Goal: Information Seeking & Learning: Learn about a topic

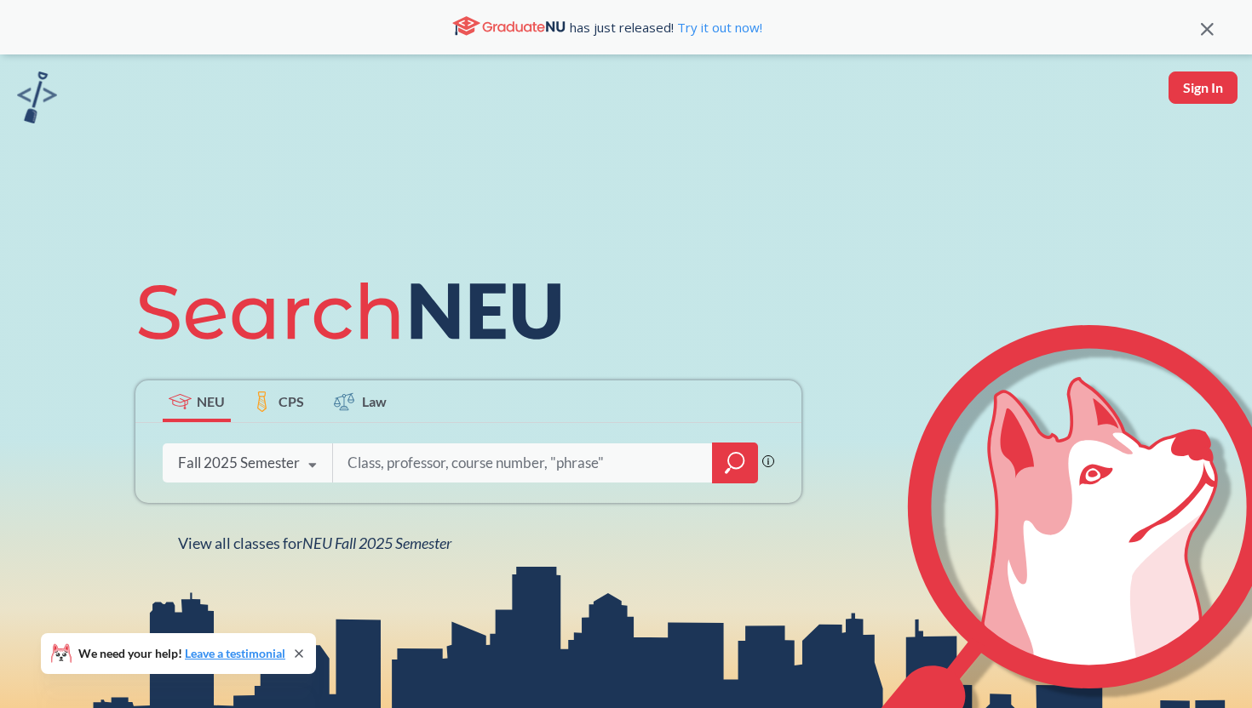
click at [451, 463] on input "search" at bounding box center [523, 463] width 354 height 36
type input "cs 3650"
type input "computer hardware"
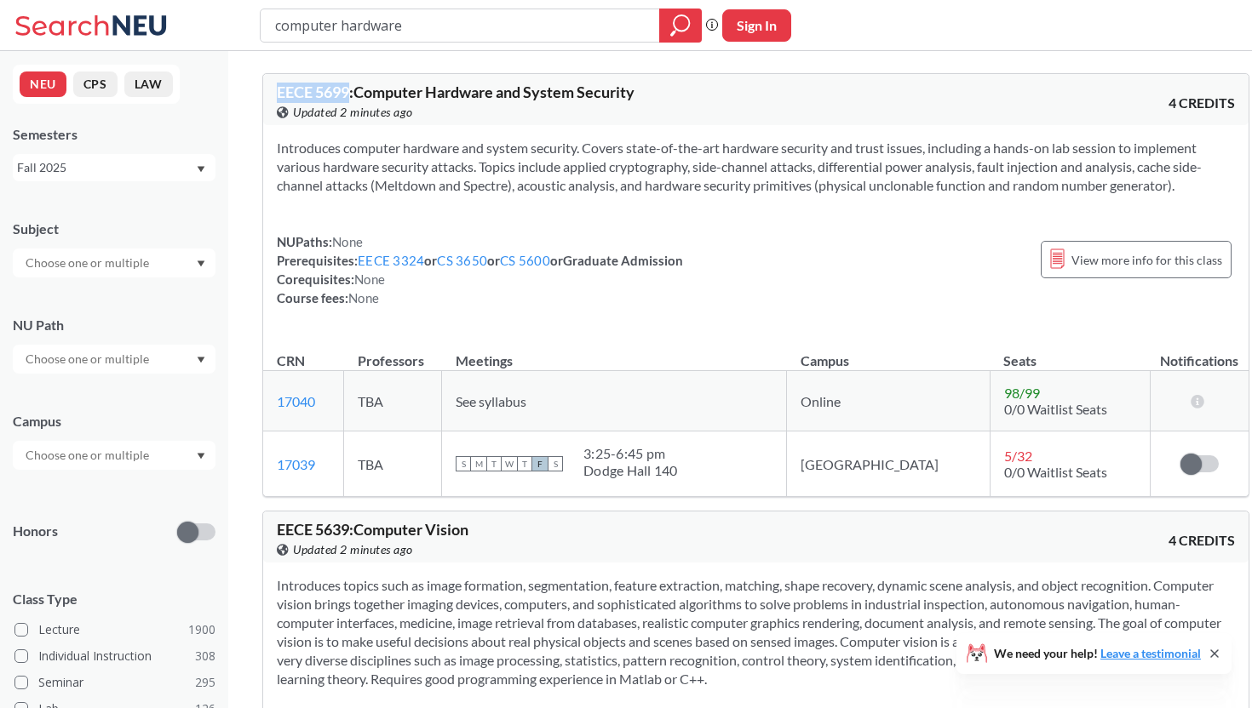
drag, startPoint x: 275, startPoint y: 91, endPoint x: 350, endPoint y: 89, distance: 75.0
click at [350, 89] on div "EECE 5699 : Computer Hardware and System Security View this course on Banner. U…" at bounding box center [755, 99] width 985 height 51
copy span "EECE 5699"
click at [789, 159] on section "Introduces computer hardware and system security. Covers state-of-the-art hardw…" at bounding box center [756, 167] width 958 height 56
